Goal: Transaction & Acquisition: Purchase product/service

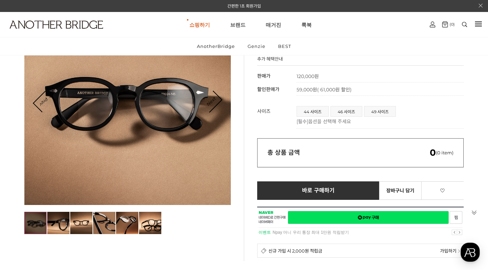
scroll to position [88, 0]
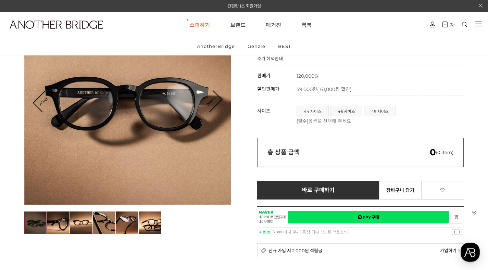
click at [319, 112] on span "44 사이즈" at bounding box center [313, 111] width 32 height 10
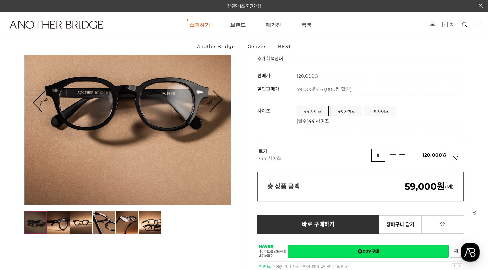
click at [319, 112] on span "44 사이즈" at bounding box center [313, 111] width 32 height 10
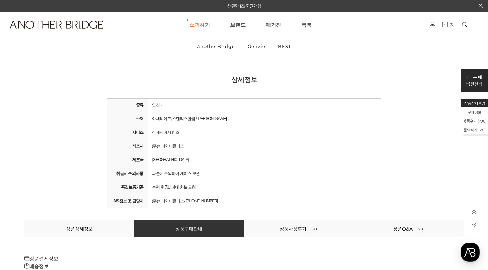
scroll to position [31117, 0]
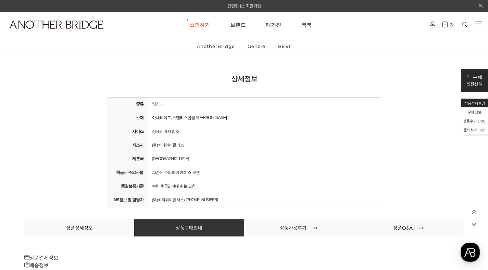
click at [263, 159] on div "중국" at bounding box center [265, 159] width 230 height 10
click at [211, 87] on link "Glasses" at bounding box center [231, 87] width 58 height 10
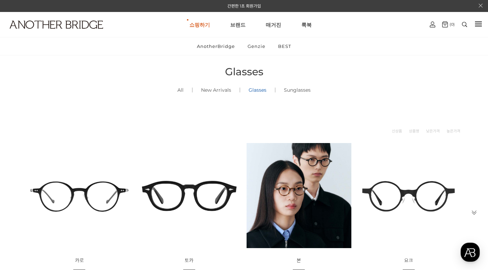
scroll to position [12, 0]
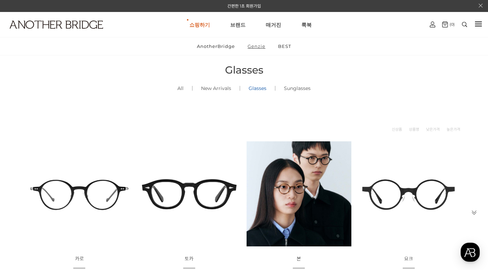
click at [254, 49] on link "Genzie" at bounding box center [256, 46] width 29 height 18
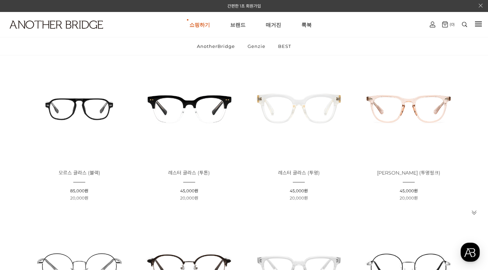
click at [79, 110] on img at bounding box center [79, 108] width 105 height 105
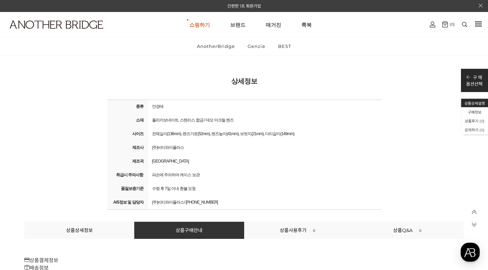
scroll to position [6760, 0]
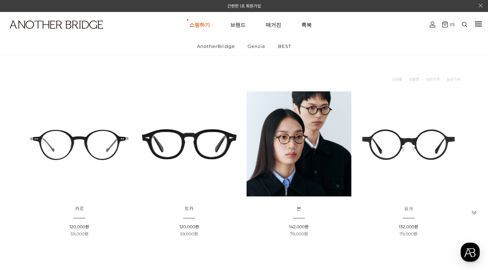
scroll to position [62, 0]
click at [188, 140] on img at bounding box center [189, 144] width 105 height 105
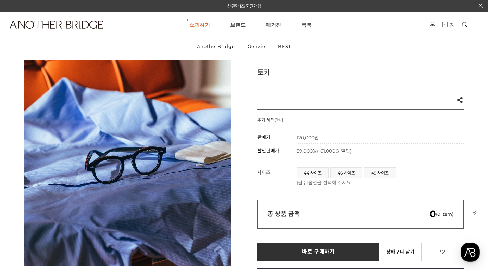
scroll to position [26, 0]
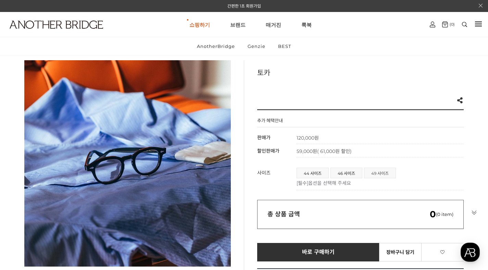
click at [372, 172] on span "49 사이즈" at bounding box center [380, 173] width 31 height 10
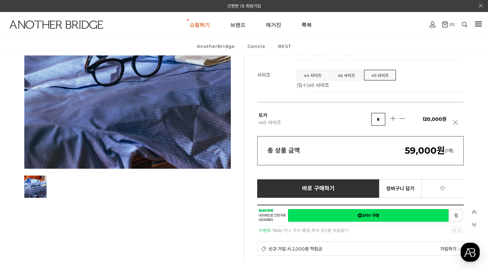
scroll to position [144, 0]
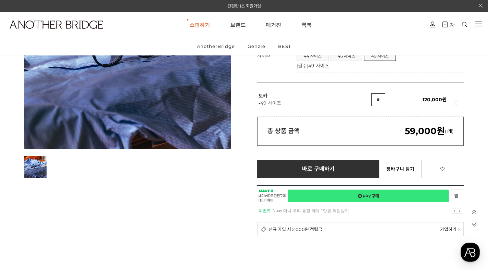
click at [356, 194] on link "네이버페이 구매하기" at bounding box center [368, 196] width 161 height 13
